Goal: Consume media (video, audio): Consume media (video, audio)

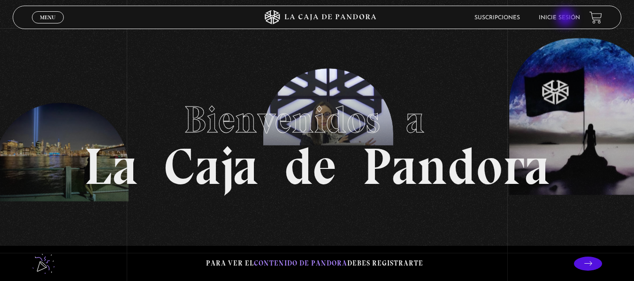
click at [566, 18] on link "Inicie sesión" at bounding box center [559, 18] width 41 height 6
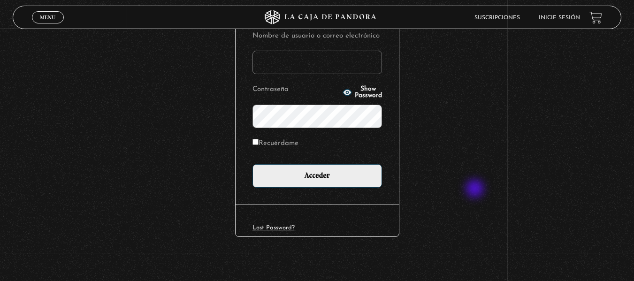
scroll to position [126, 0]
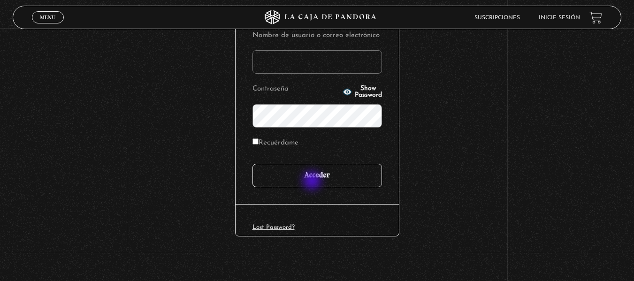
type input "jguajardo247@gmail.com"
click at [318, 184] on input "Acceder" at bounding box center [318, 175] width 130 height 23
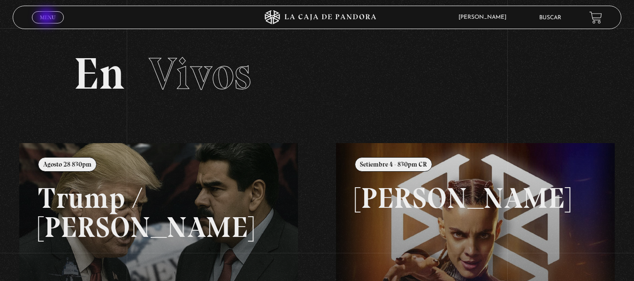
click at [47, 18] on span "Menu" at bounding box center [47, 18] width 15 height 6
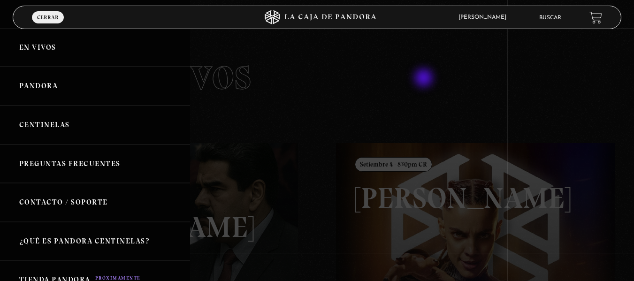
click at [425, 79] on div at bounding box center [317, 140] width 634 height 281
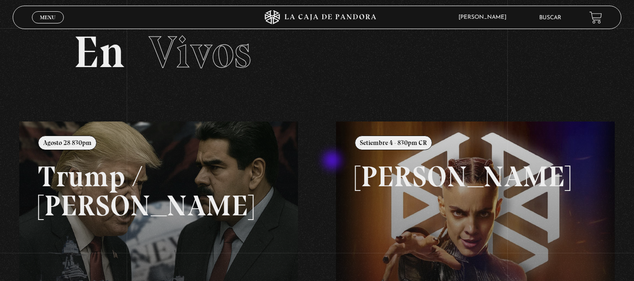
scroll to position [21, 0]
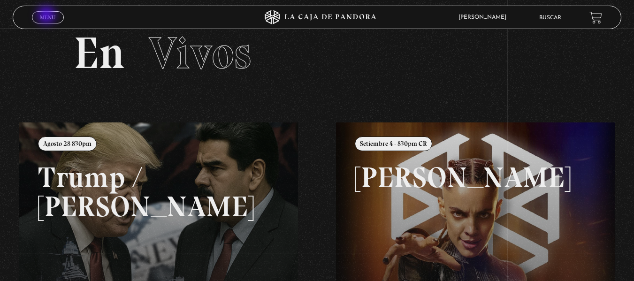
click at [47, 16] on span "Menu" at bounding box center [47, 18] width 15 height 6
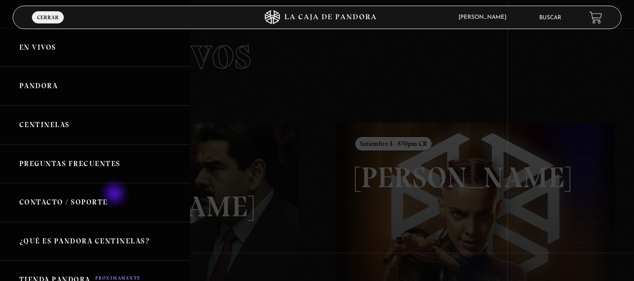
scroll to position [0, 0]
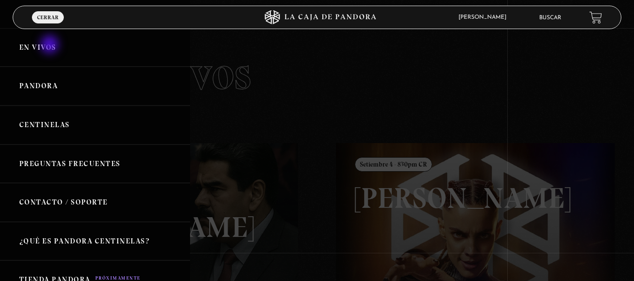
click at [51, 46] on link "En vivos" at bounding box center [95, 47] width 190 height 39
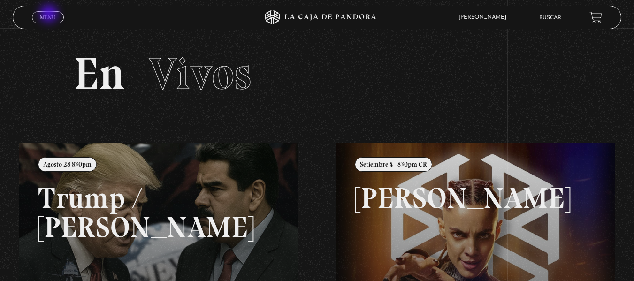
click at [50, 15] on span "Menu" at bounding box center [47, 18] width 15 height 6
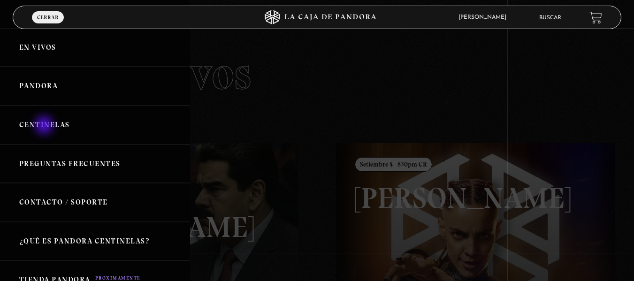
click at [45, 126] on link "Centinelas" at bounding box center [95, 125] width 190 height 39
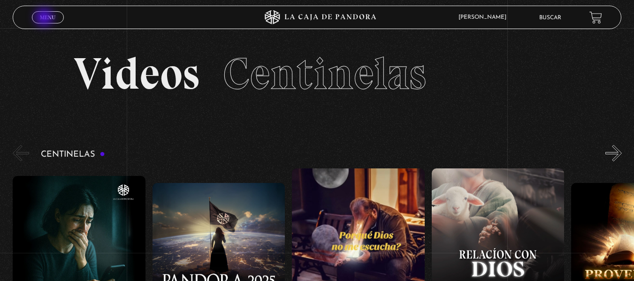
click at [45, 18] on span "Menu" at bounding box center [47, 18] width 15 height 6
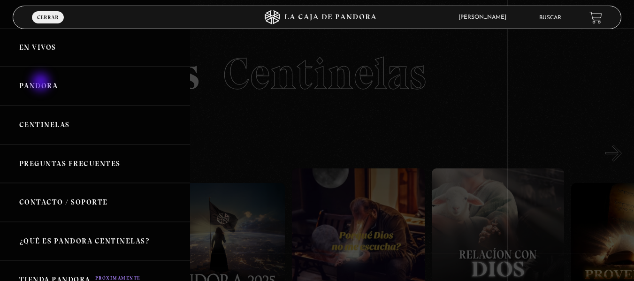
click at [42, 83] on link "Pandora" at bounding box center [95, 86] width 190 height 39
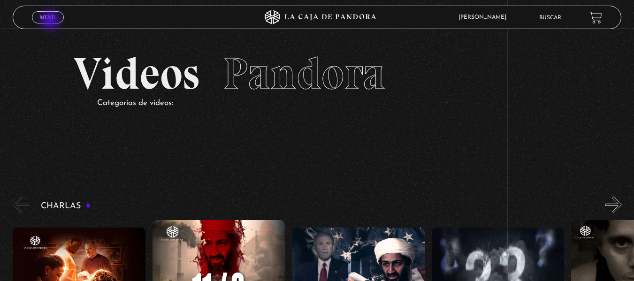
click at [51, 21] on link "Menu Cerrar" at bounding box center [48, 17] width 32 height 12
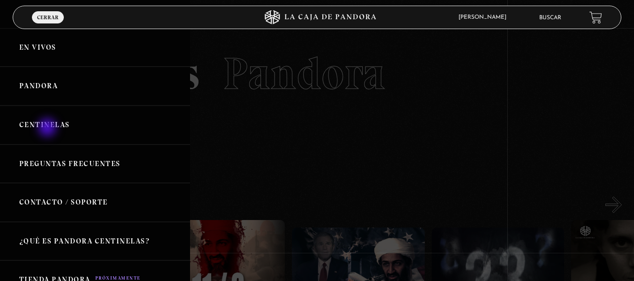
click at [48, 129] on link "Centinelas" at bounding box center [95, 125] width 190 height 39
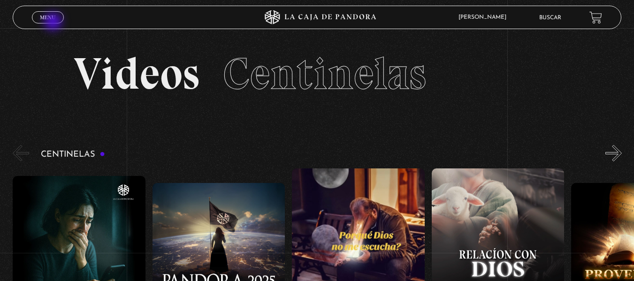
click at [54, 23] on span "Cerrar" at bounding box center [48, 26] width 22 height 7
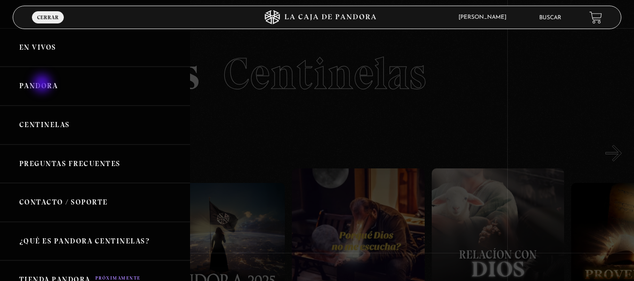
click at [43, 84] on link "Pandora" at bounding box center [95, 86] width 190 height 39
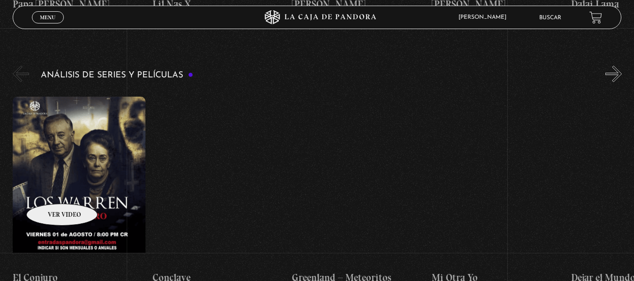
scroll to position [1729, 0]
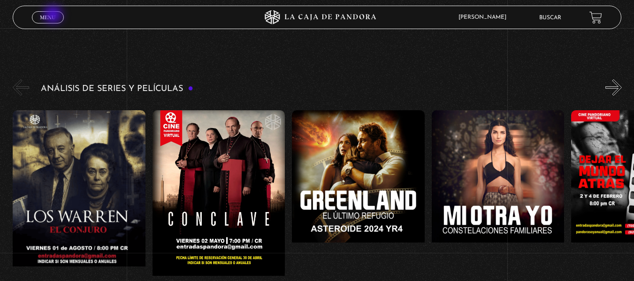
click at [54, 15] on span "Menu" at bounding box center [47, 18] width 15 height 6
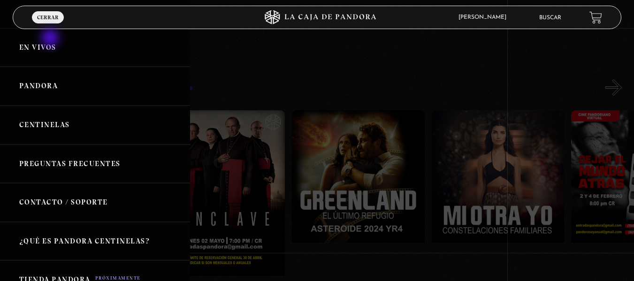
click at [51, 39] on link "En vivos" at bounding box center [95, 47] width 190 height 39
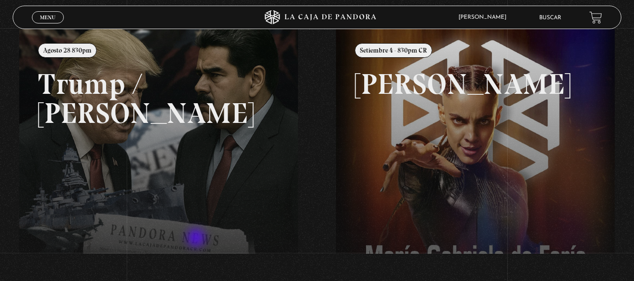
scroll to position [114, 0]
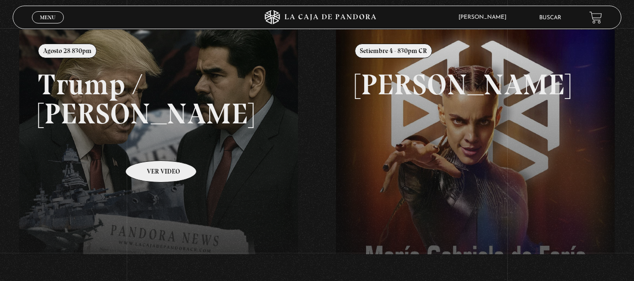
click at [149, 146] on link at bounding box center [336, 170] width 634 height 281
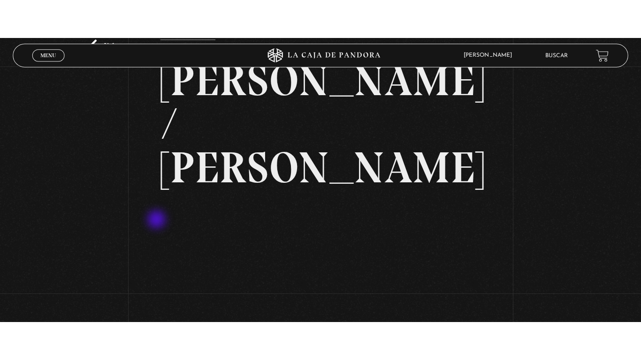
scroll to position [54, 0]
